Goal: Task Accomplishment & Management: Use online tool/utility

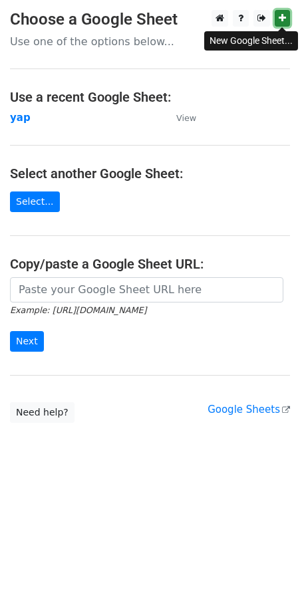
click at [282, 17] on icon at bounding box center [282, 17] width 7 height 9
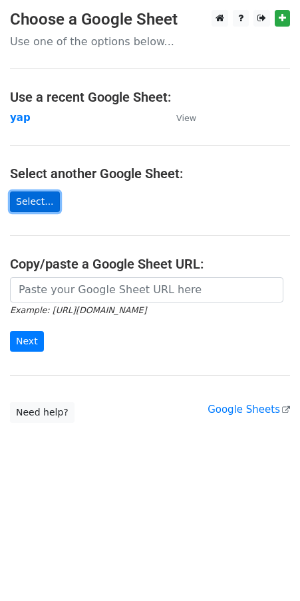
click at [44, 201] on link "Select..." at bounding box center [35, 202] width 50 height 21
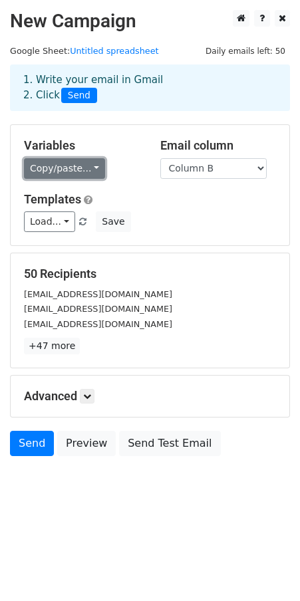
click at [86, 162] on link "Copy/paste..." at bounding box center [64, 168] width 81 height 21
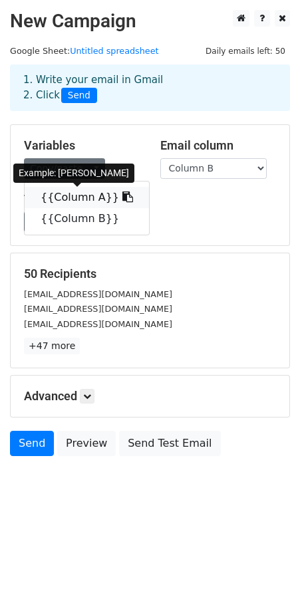
click at [122, 201] on icon at bounding box center [127, 197] width 11 height 11
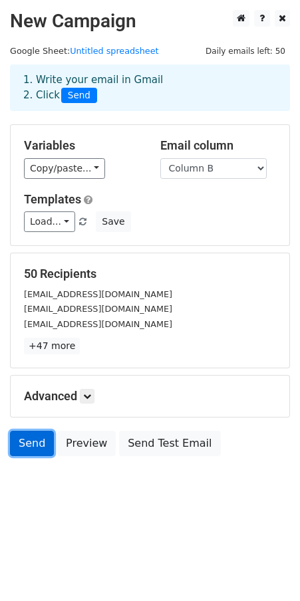
click at [22, 446] on link "Send" at bounding box center [32, 443] width 44 height 25
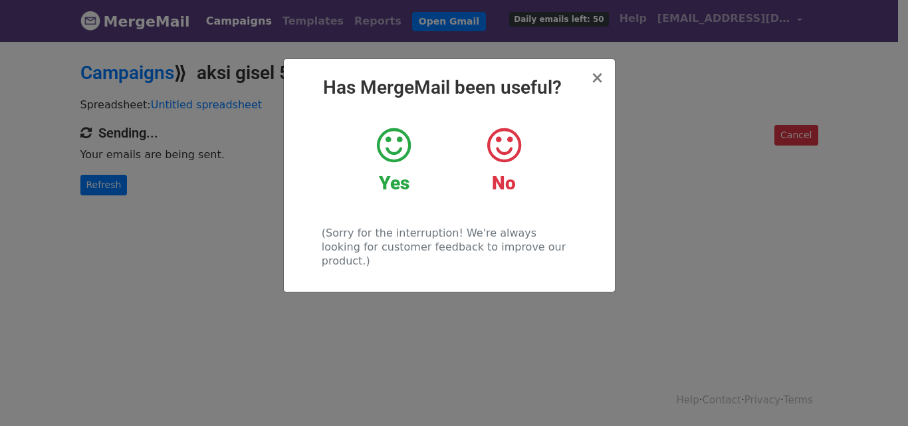
click at [604, 78] on div "× Has MergeMail been useful? Yes No (Sorry for the interruption! We're always l…" at bounding box center [449, 175] width 331 height 233
click at [598, 78] on span "×" at bounding box center [596, 77] width 13 height 19
